Goal: Find contact information: Find contact information

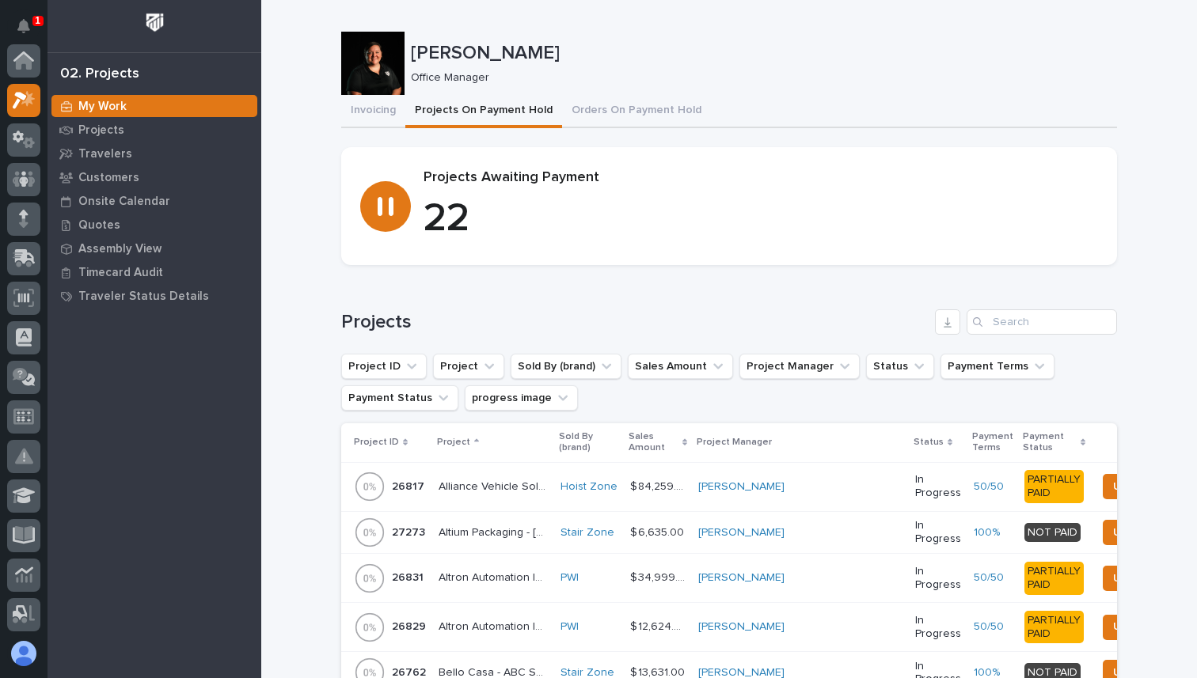
scroll to position [79, 0]
click at [23, 70] on icon at bounding box center [24, 60] width 23 height 18
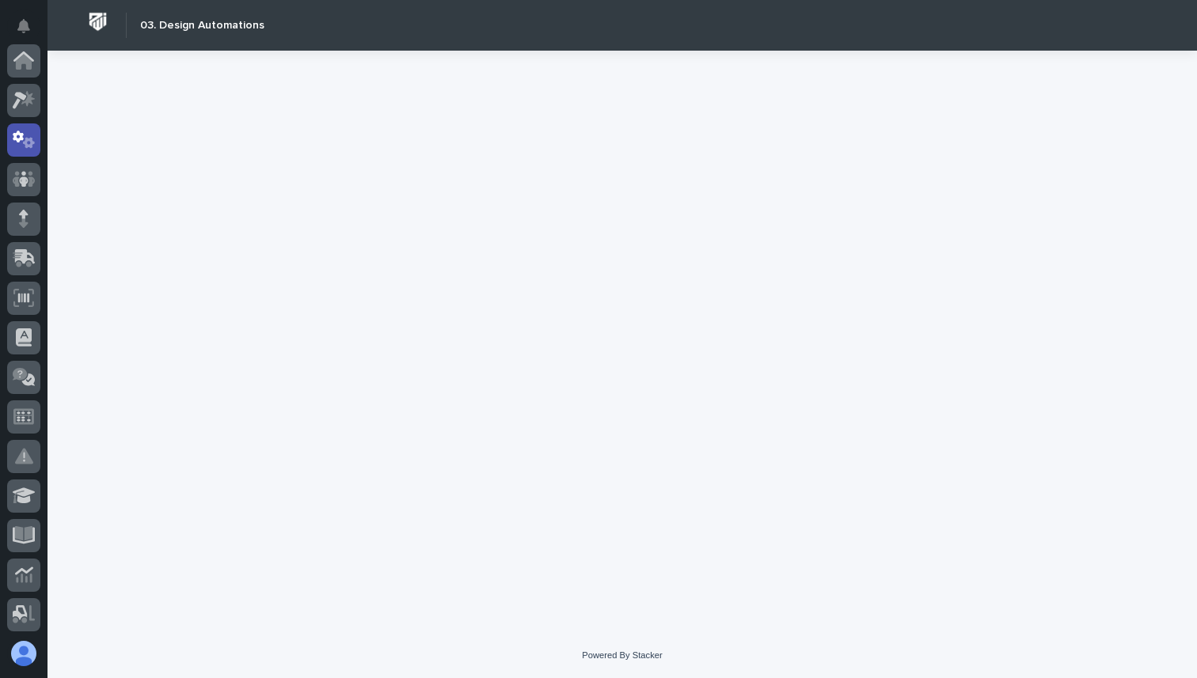
scroll to position [79, 0]
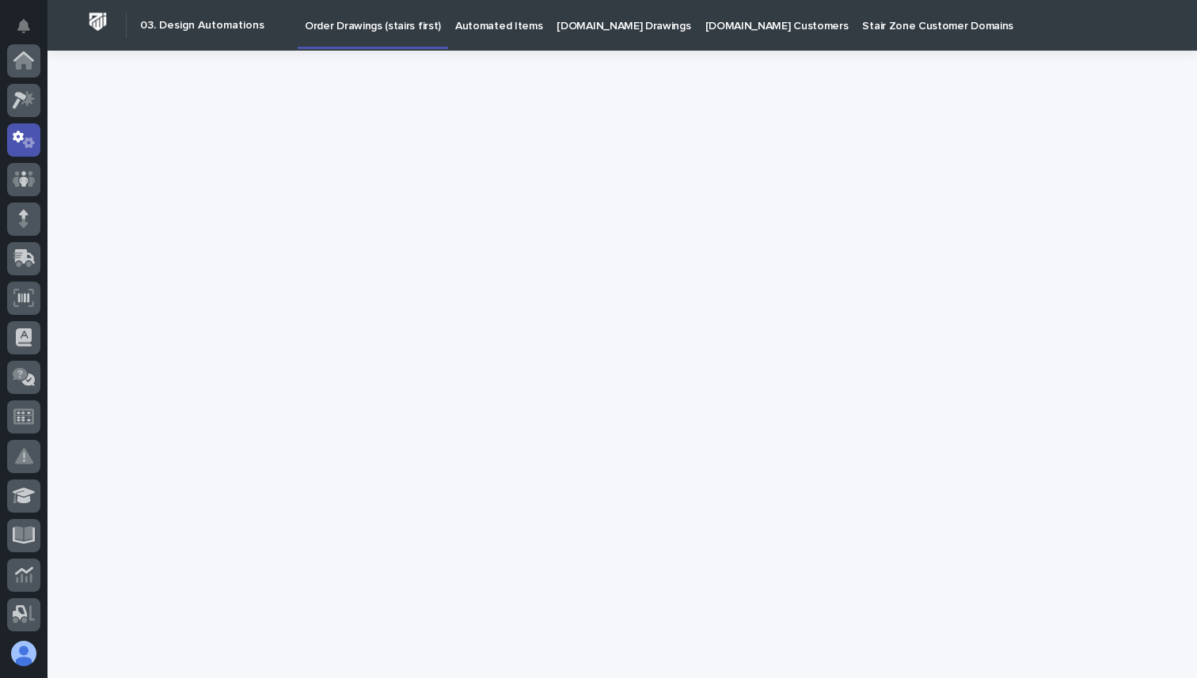
scroll to position [79, 0]
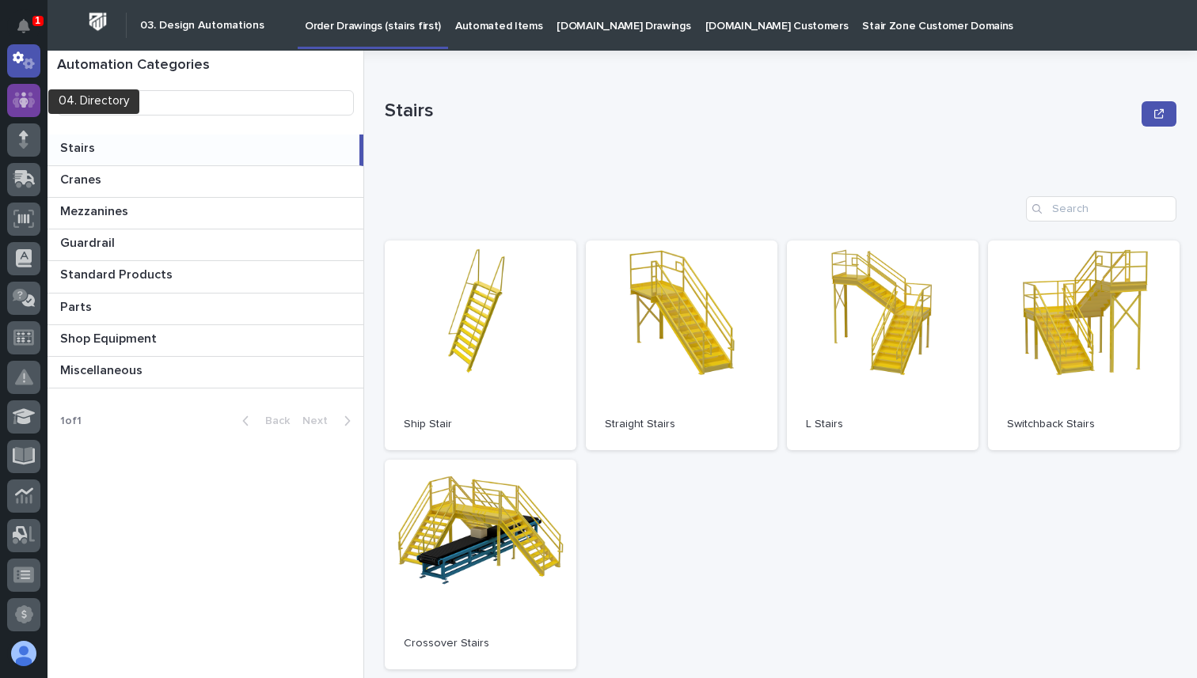
click at [36, 104] on div at bounding box center [23, 100] width 33 height 33
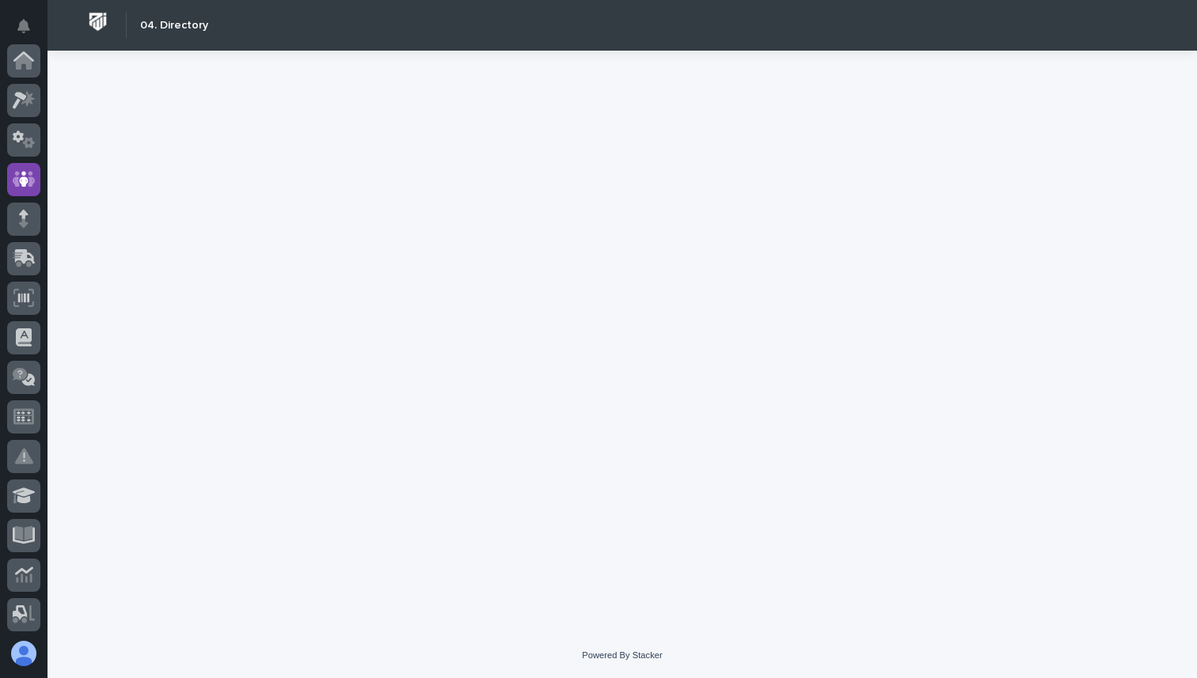
scroll to position [119, 0]
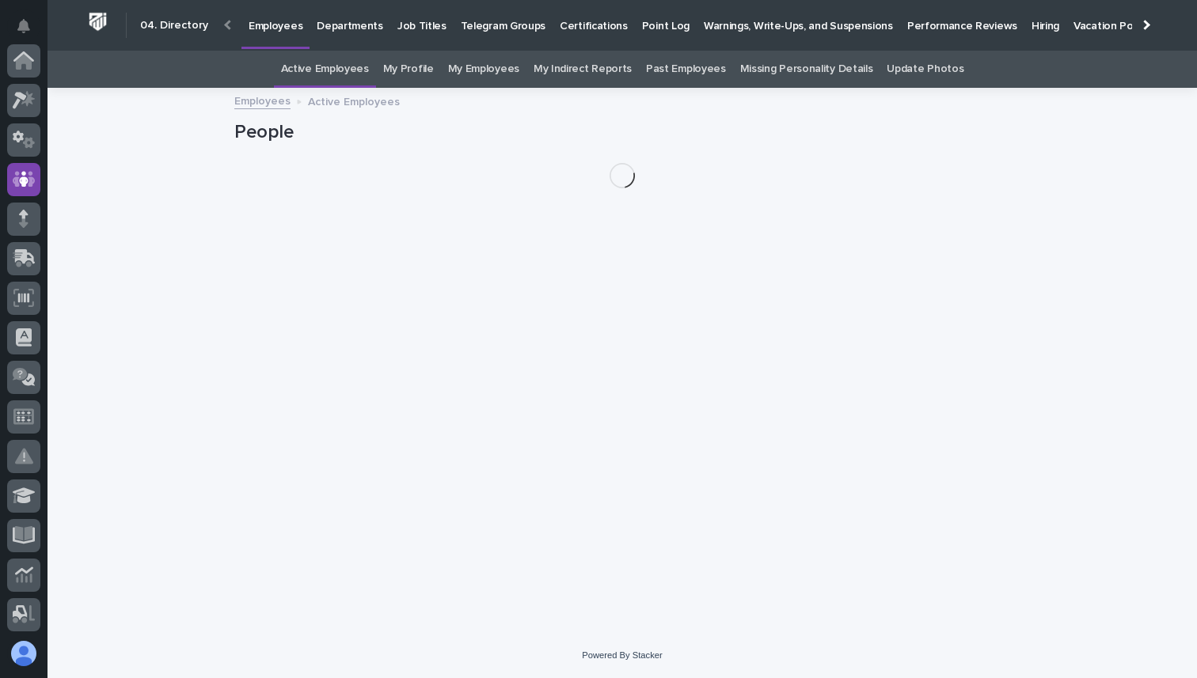
scroll to position [119, 0]
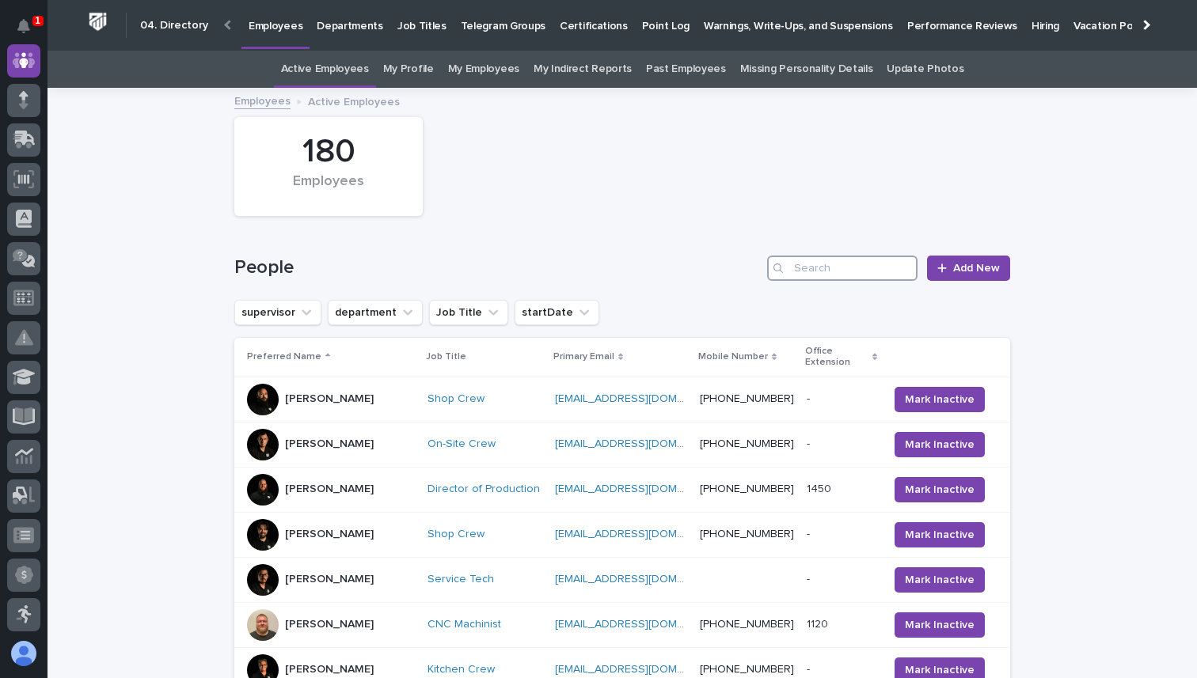
click at [861, 272] on input "Search" at bounding box center [842, 268] width 150 height 25
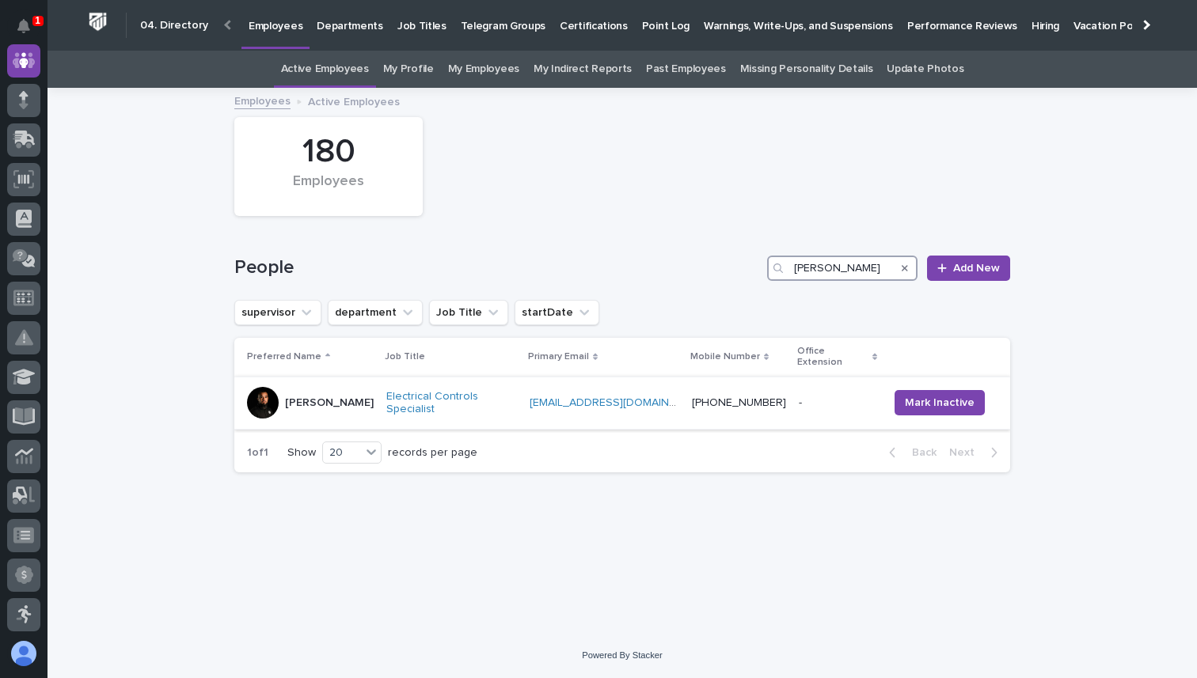
type input "[PERSON_NAME]"
click at [272, 392] on div at bounding box center [263, 403] width 32 height 32
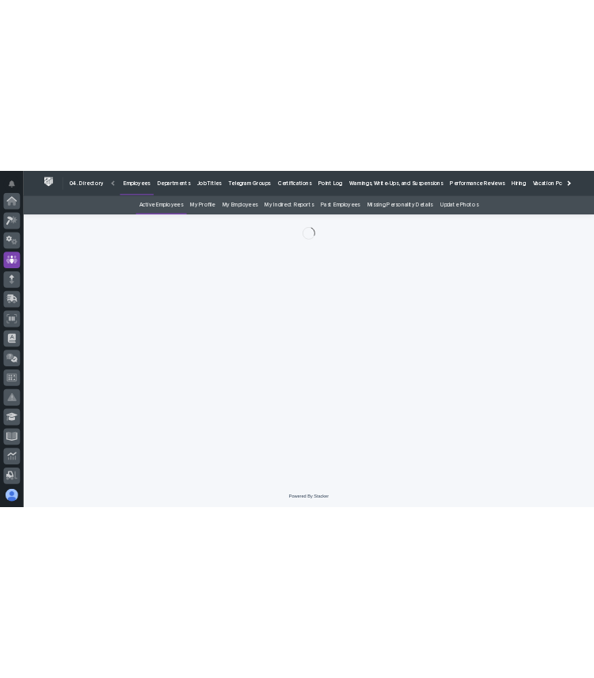
scroll to position [119, 0]
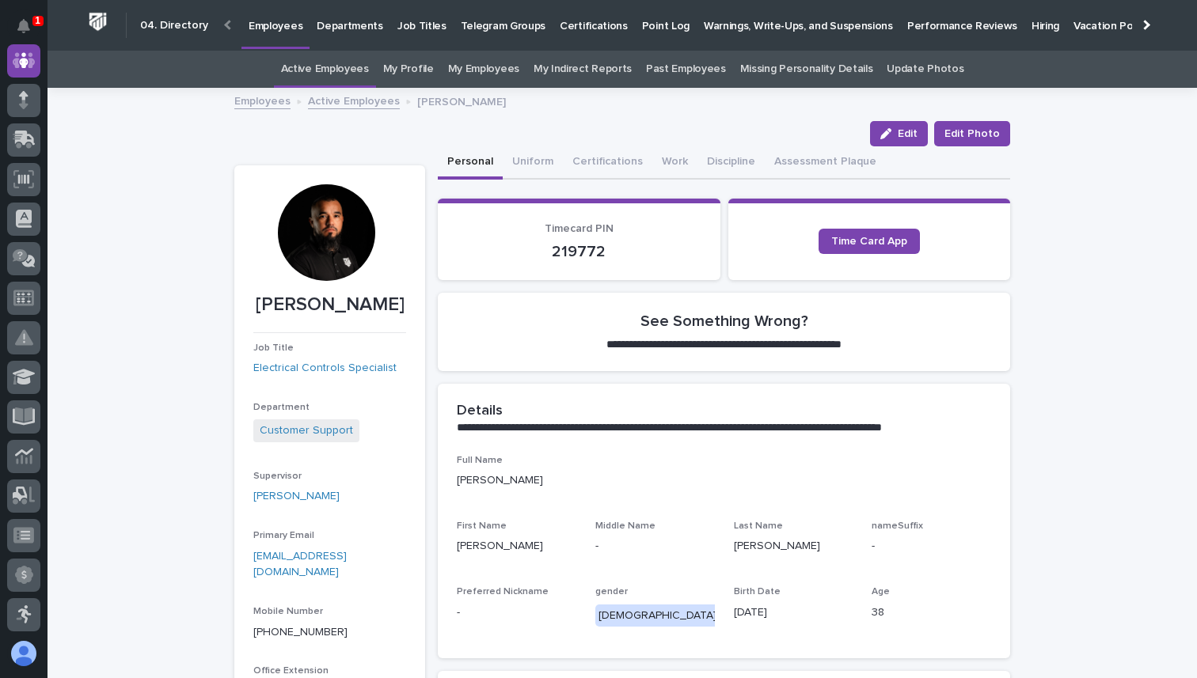
click at [347, 560] on link "[EMAIL_ADDRESS][DOMAIN_NAME]" at bounding box center [299, 565] width 93 height 28
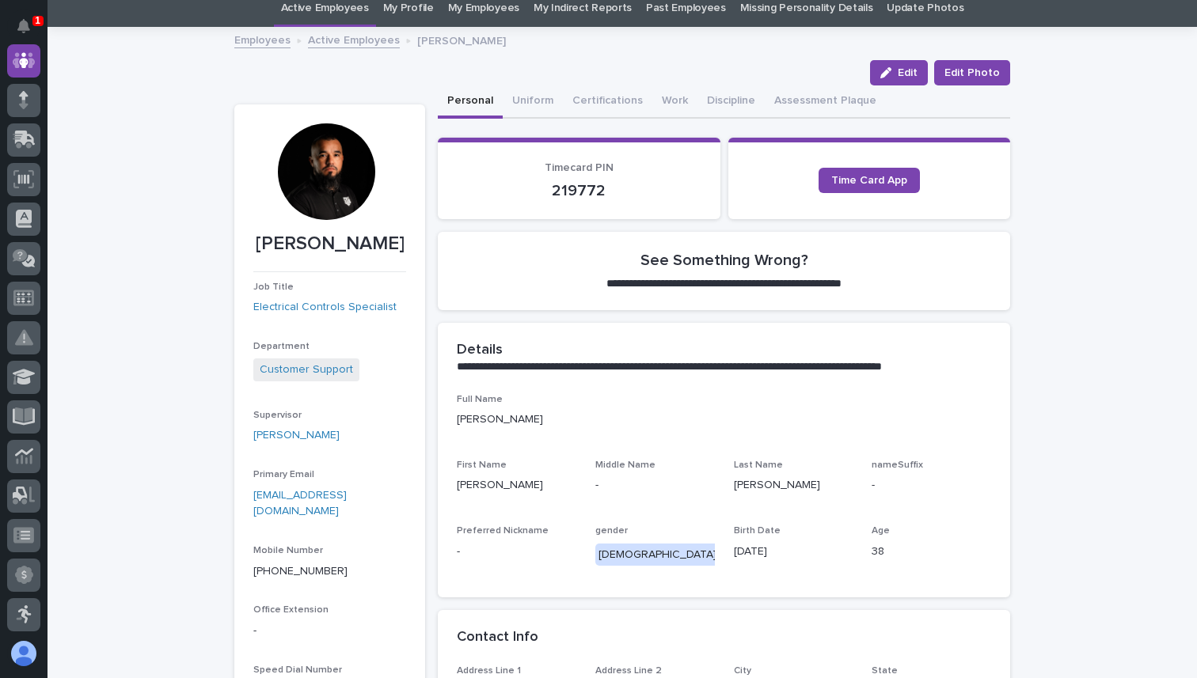
scroll to position [51, 0]
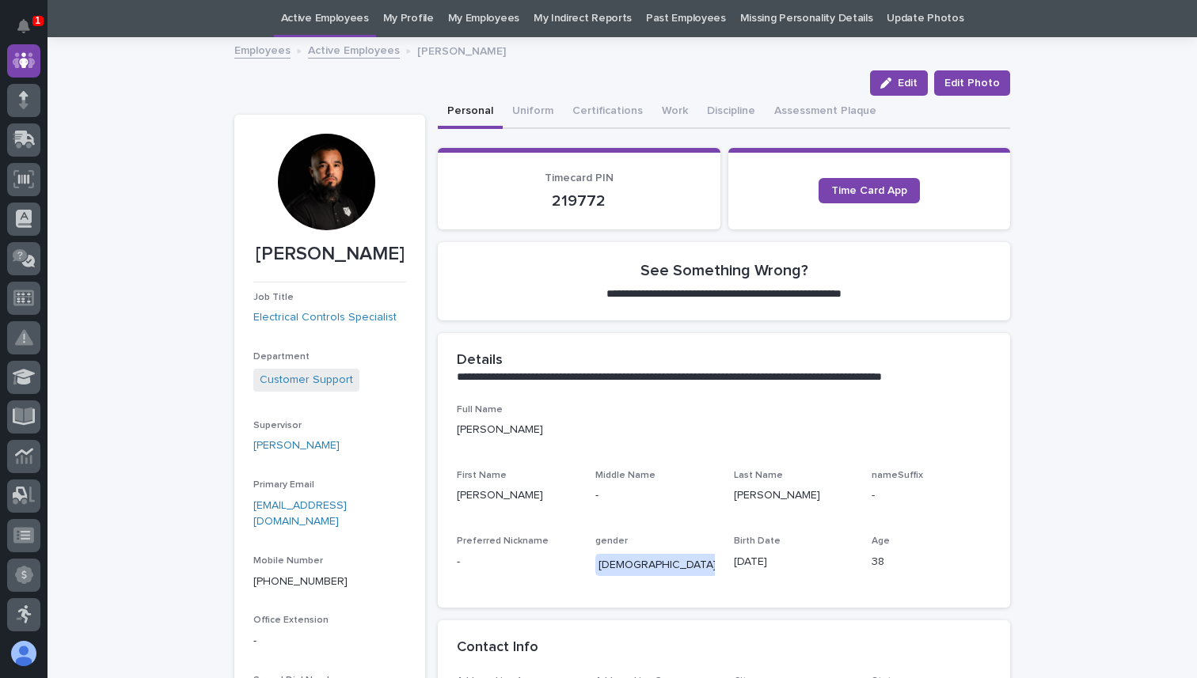
click at [376, 47] on link "Active Employees" at bounding box center [354, 49] width 92 height 18
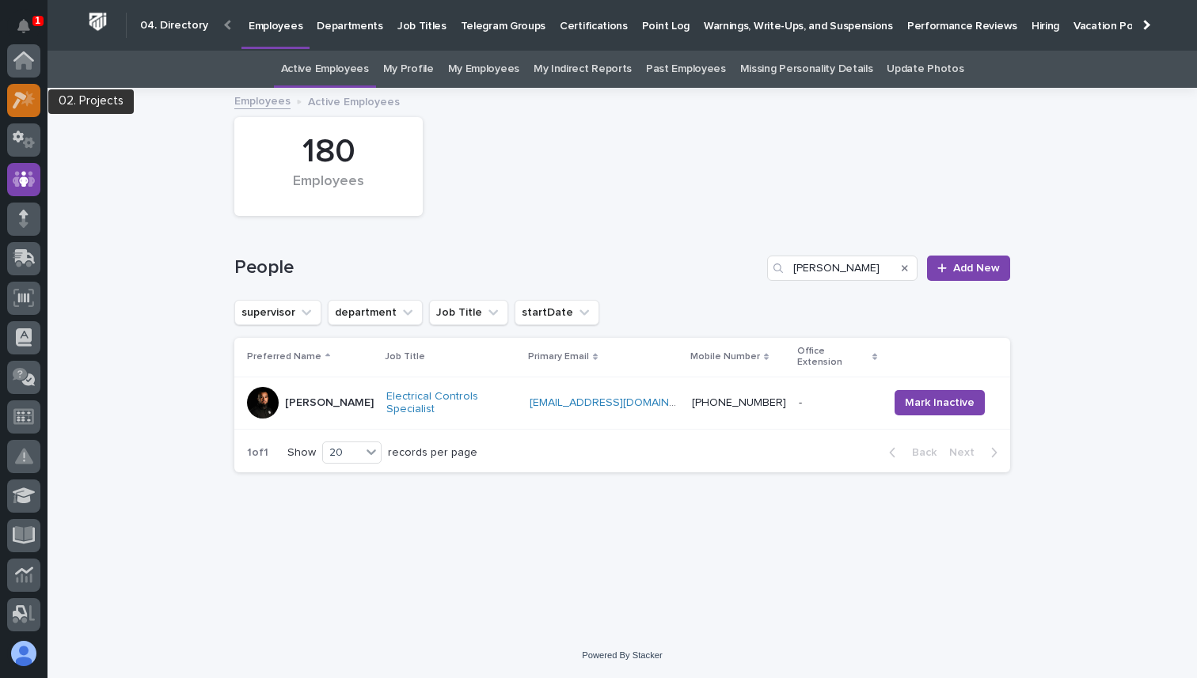
click at [25, 86] on div at bounding box center [23, 100] width 33 height 33
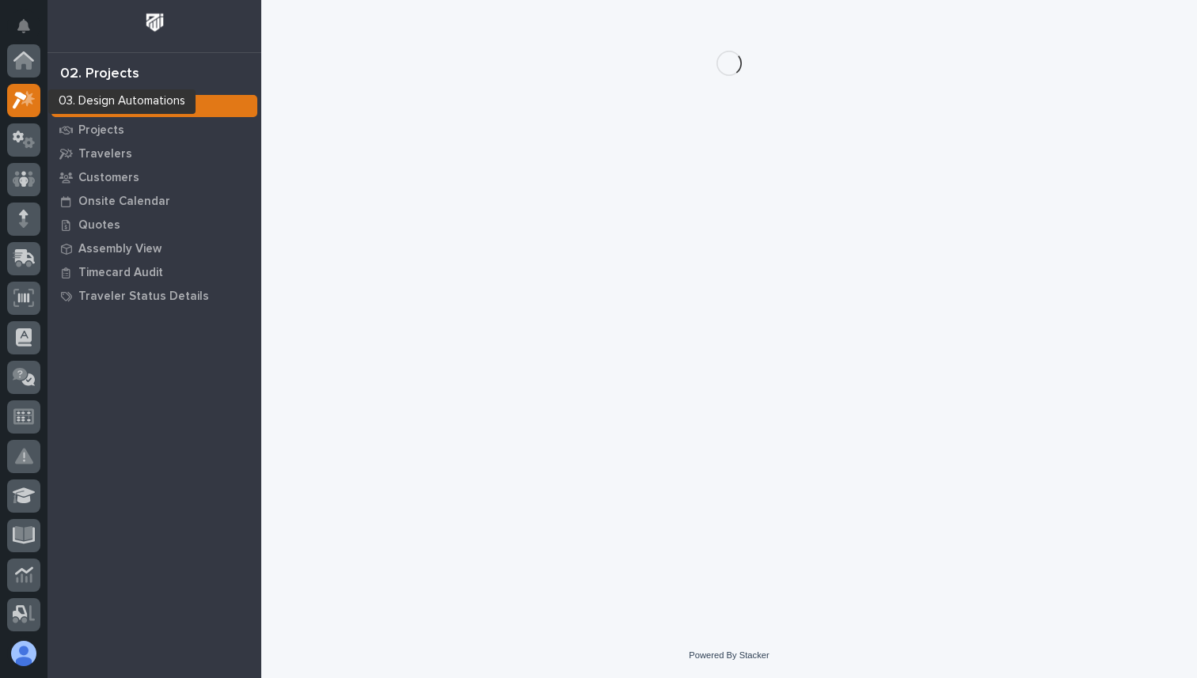
scroll to position [40, 0]
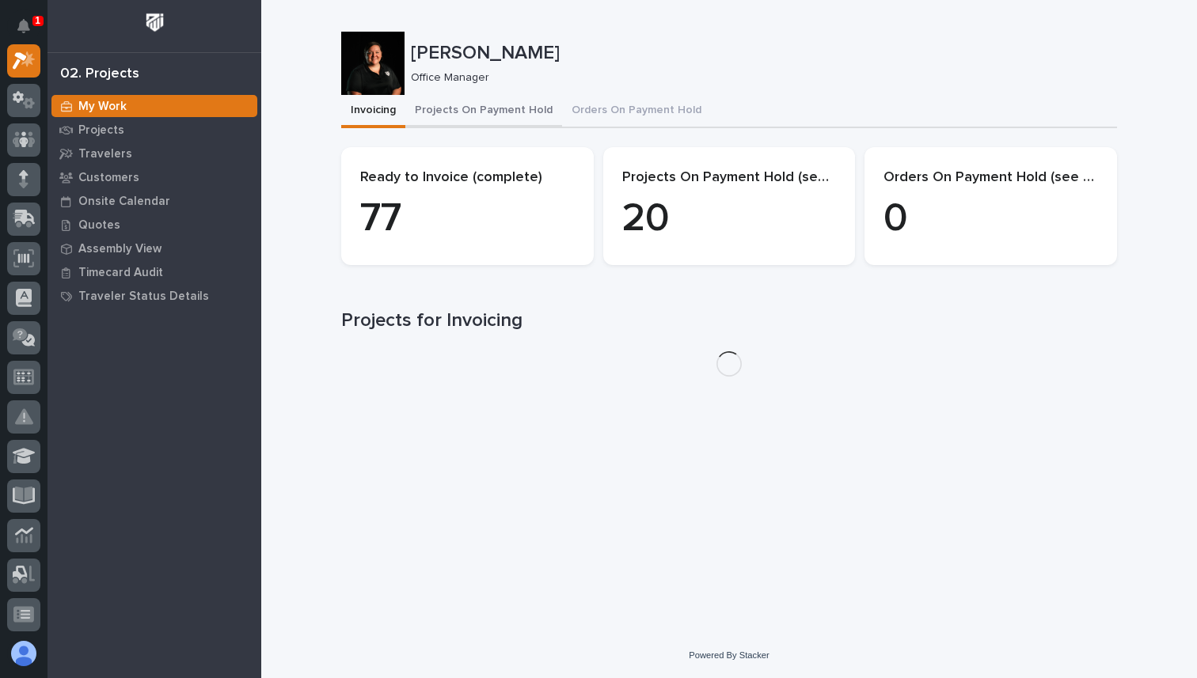
click at [481, 107] on button "Projects On Payment Hold" at bounding box center [483, 111] width 157 height 33
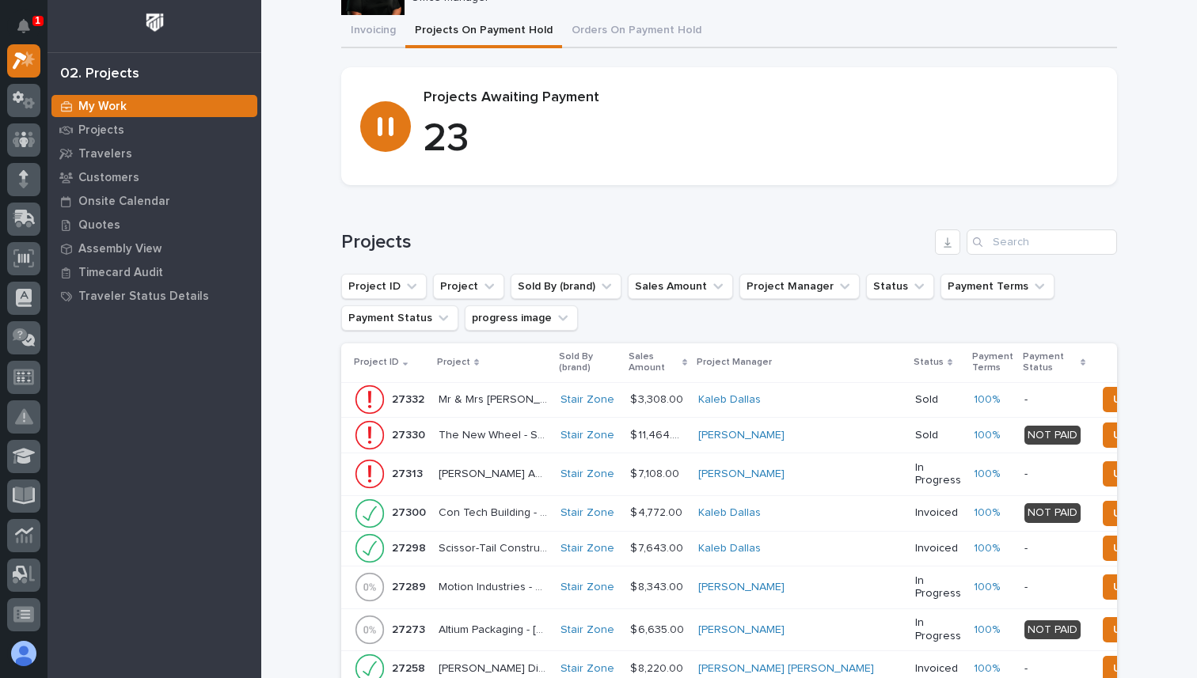
scroll to position [104, 0]
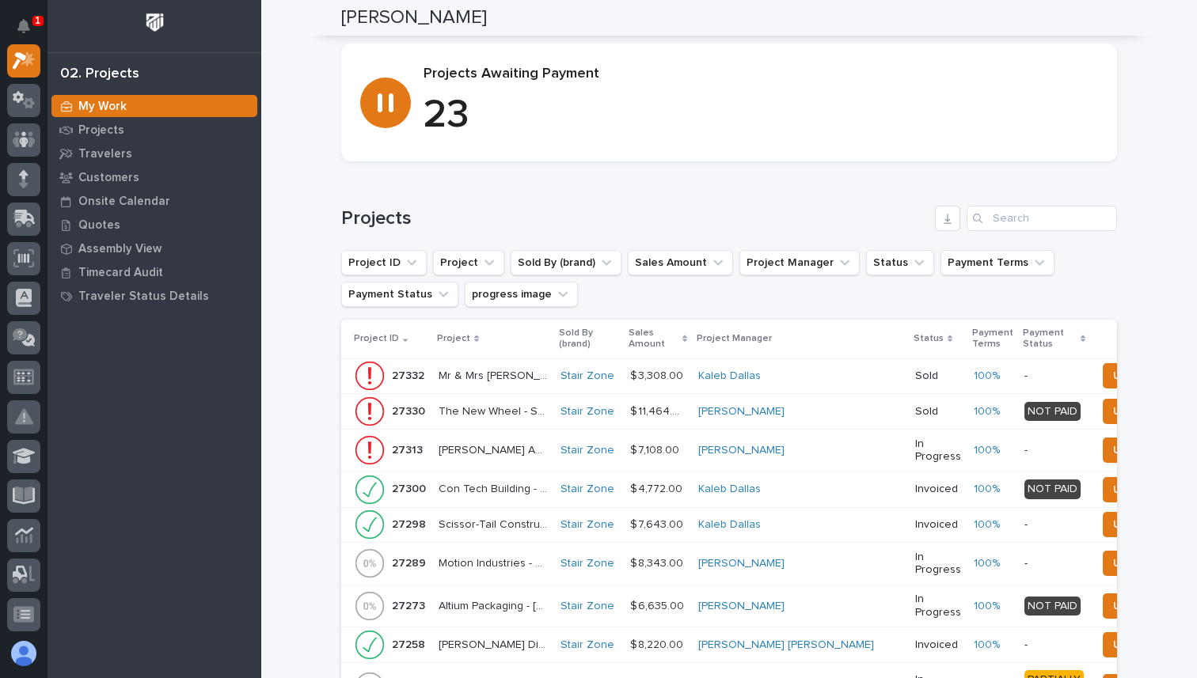
click at [467, 346] on div "Project" at bounding box center [493, 338] width 112 height 17
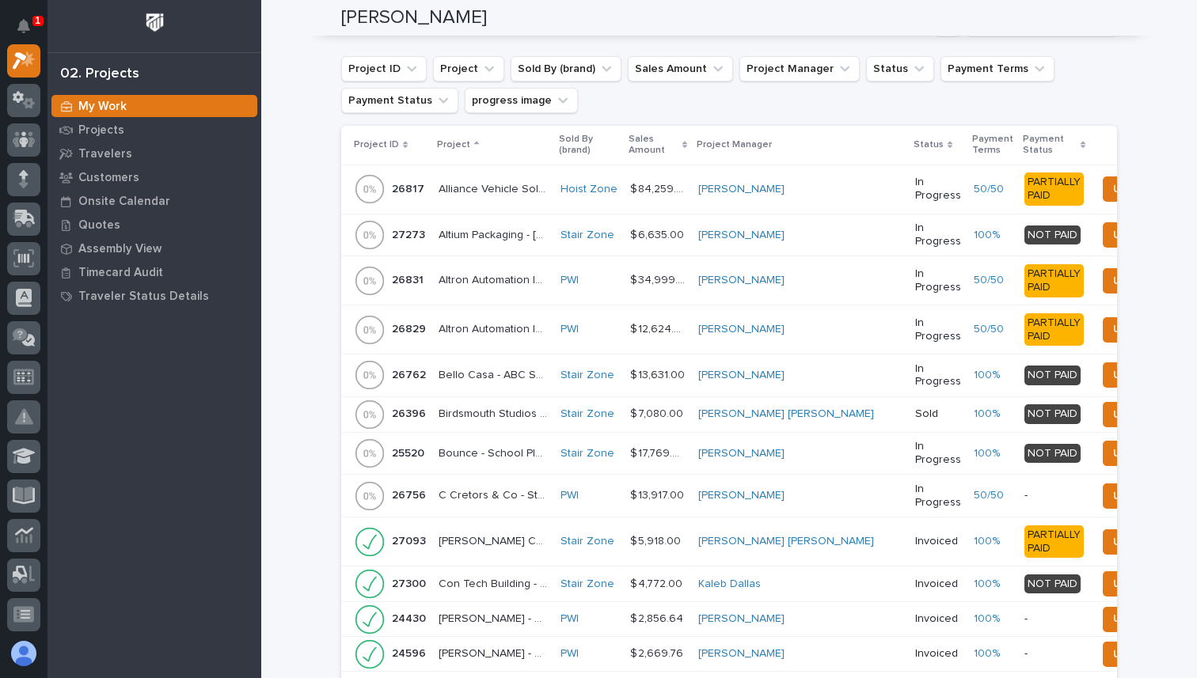
scroll to position [301, 0]
